Goal: Transaction & Acquisition: Purchase product/service

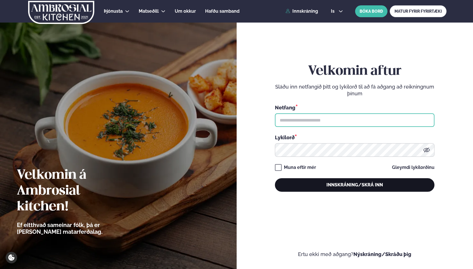
type input "**********"
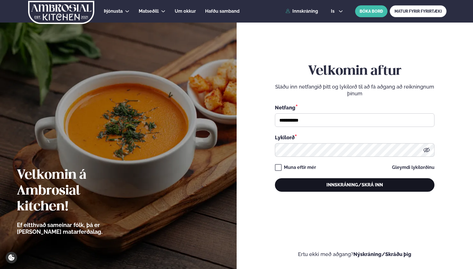
click at [342, 183] on button "Innskráning/Skrá inn" at bounding box center [355, 185] width 160 height 14
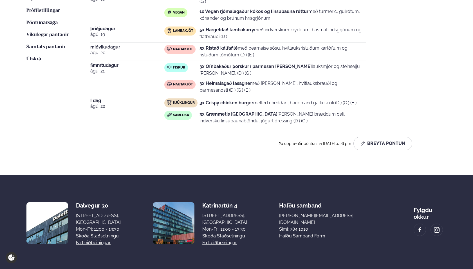
scroll to position [203, 0]
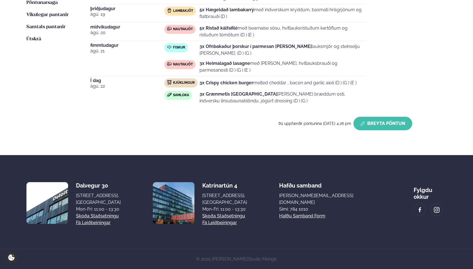
click at [391, 128] on button "Breyta Pöntun" at bounding box center [383, 124] width 59 height 14
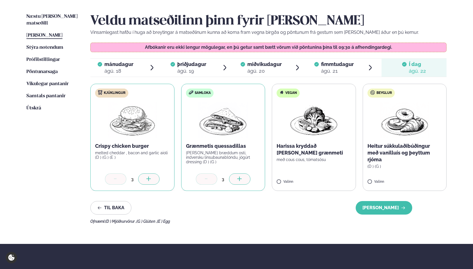
scroll to position [105, 0]
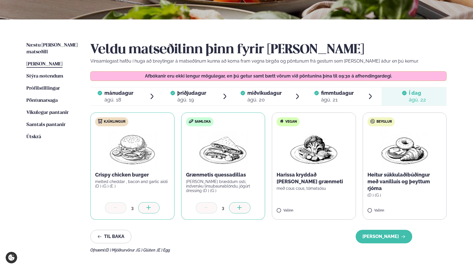
click at [421, 96] on span "Í dag" at bounding box center [417, 93] width 17 height 7
click at [41, 46] on span "Næstu [PERSON_NAME] matseðill" at bounding box center [51, 49] width 51 height 12
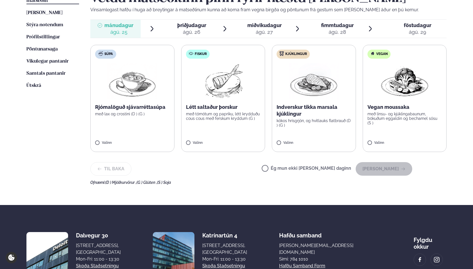
scroll to position [156, 0]
click at [245, 142] on div at bounding box center [239, 139] width 21 height 11
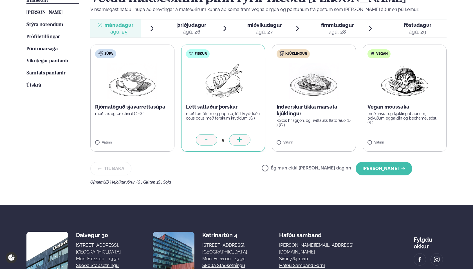
click at [208, 139] on icon at bounding box center [207, 140] width 6 height 6
click at [324, 141] on div at bounding box center [330, 139] width 21 height 11
click at [384, 173] on button "[PERSON_NAME]" at bounding box center [384, 169] width 57 height 14
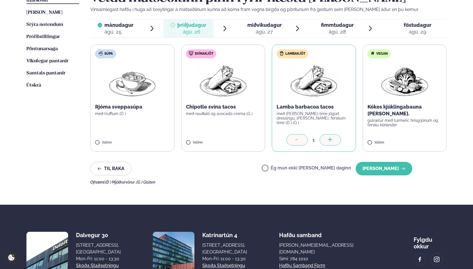
click at [331, 142] on icon at bounding box center [331, 140] width 6 height 6
click at [382, 171] on button "[PERSON_NAME]" at bounding box center [384, 169] width 57 height 14
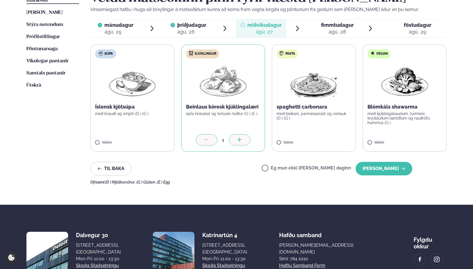
click at [241, 140] on icon at bounding box center [240, 140] width 6 height 6
click at [381, 171] on button "[PERSON_NAME]" at bounding box center [384, 169] width 57 height 14
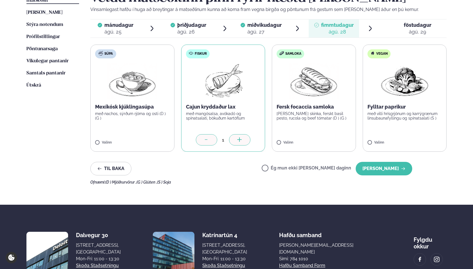
click at [240, 141] on icon at bounding box center [240, 140] width 6 height 6
click at [426, 138] on div at bounding box center [421, 139] width 21 height 11
click at [386, 169] on button "[PERSON_NAME]" at bounding box center [384, 169] width 57 height 14
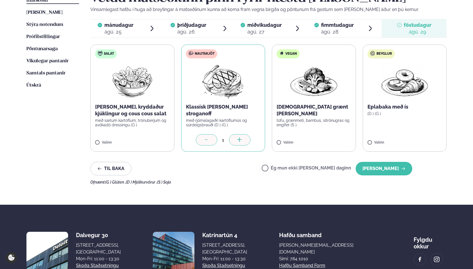
click at [238, 139] on icon at bounding box center [240, 140] width 6 height 6
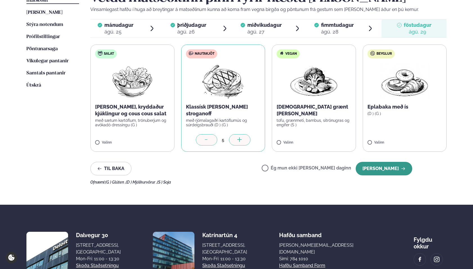
click at [380, 164] on button "[PERSON_NAME]" at bounding box center [384, 169] width 57 height 14
